Goal: Find specific page/section: Find specific page/section

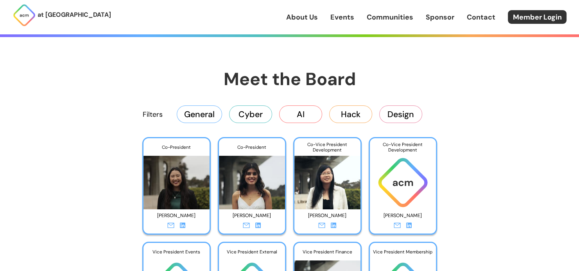
scroll to position [1141, 0]
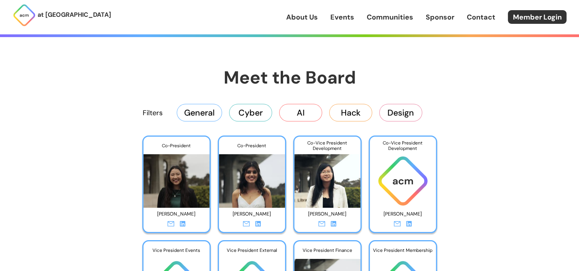
click at [305, 108] on button "AI" at bounding box center [300, 112] width 43 height 17
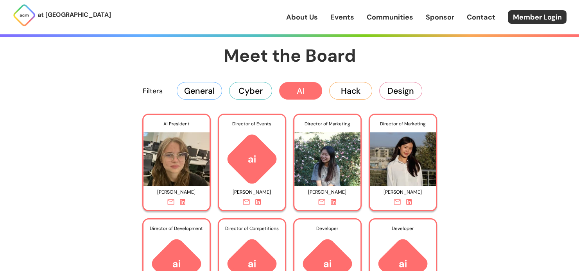
scroll to position [1162, 0]
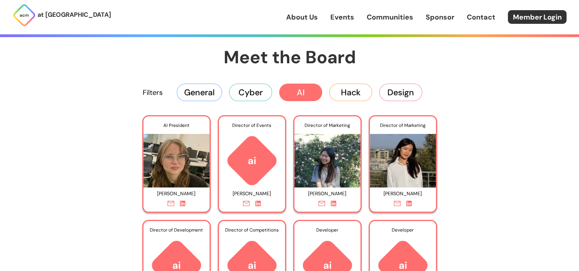
click at [353, 97] on button "Hack" at bounding box center [350, 92] width 43 height 17
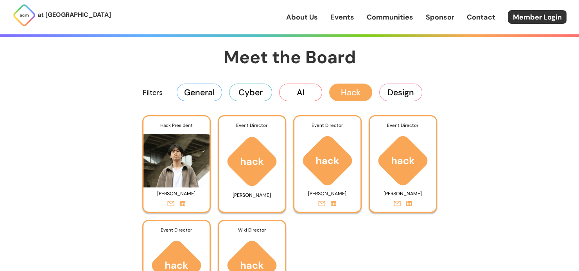
scroll to position [1189, 0]
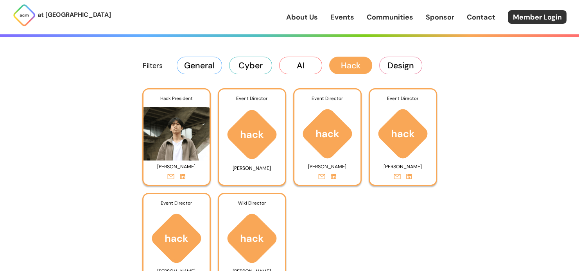
click at [400, 64] on button "Design" at bounding box center [400, 65] width 43 height 17
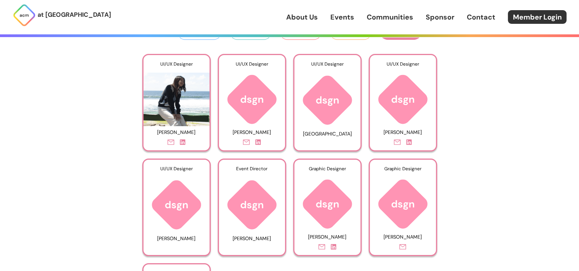
scroll to position [1203, 0]
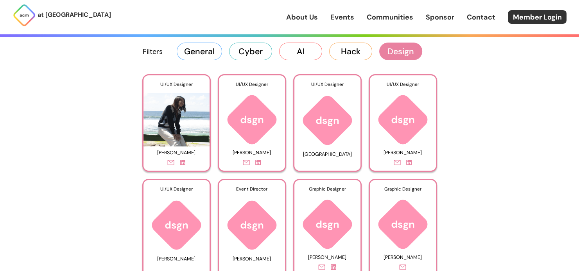
click at [244, 49] on button "Cyber" at bounding box center [250, 51] width 43 height 17
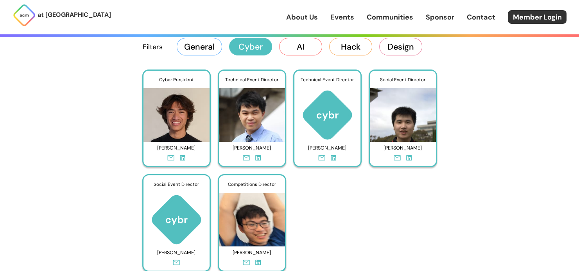
scroll to position [1204, 0]
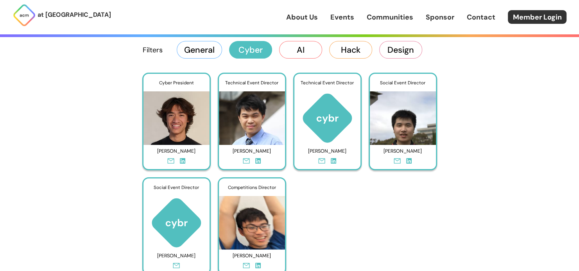
click at [207, 48] on button "General" at bounding box center [199, 49] width 45 height 17
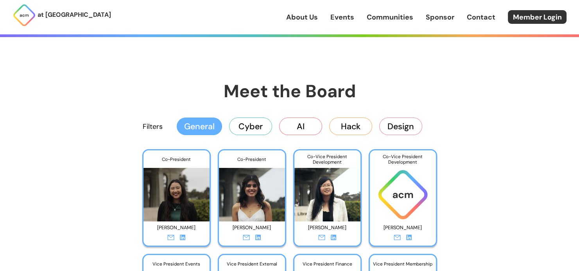
scroll to position [1126, 0]
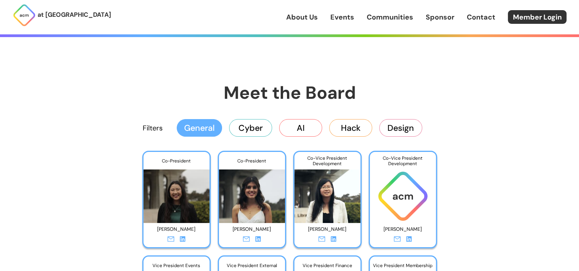
click at [389, 11] on div "About Us Events Communities Sponsor Contact Member Login" at bounding box center [432, 17] width 293 height 14
click at [384, 16] on link "Communities" at bounding box center [390, 17] width 47 height 10
